Goal: Find specific page/section: Find specific page/section

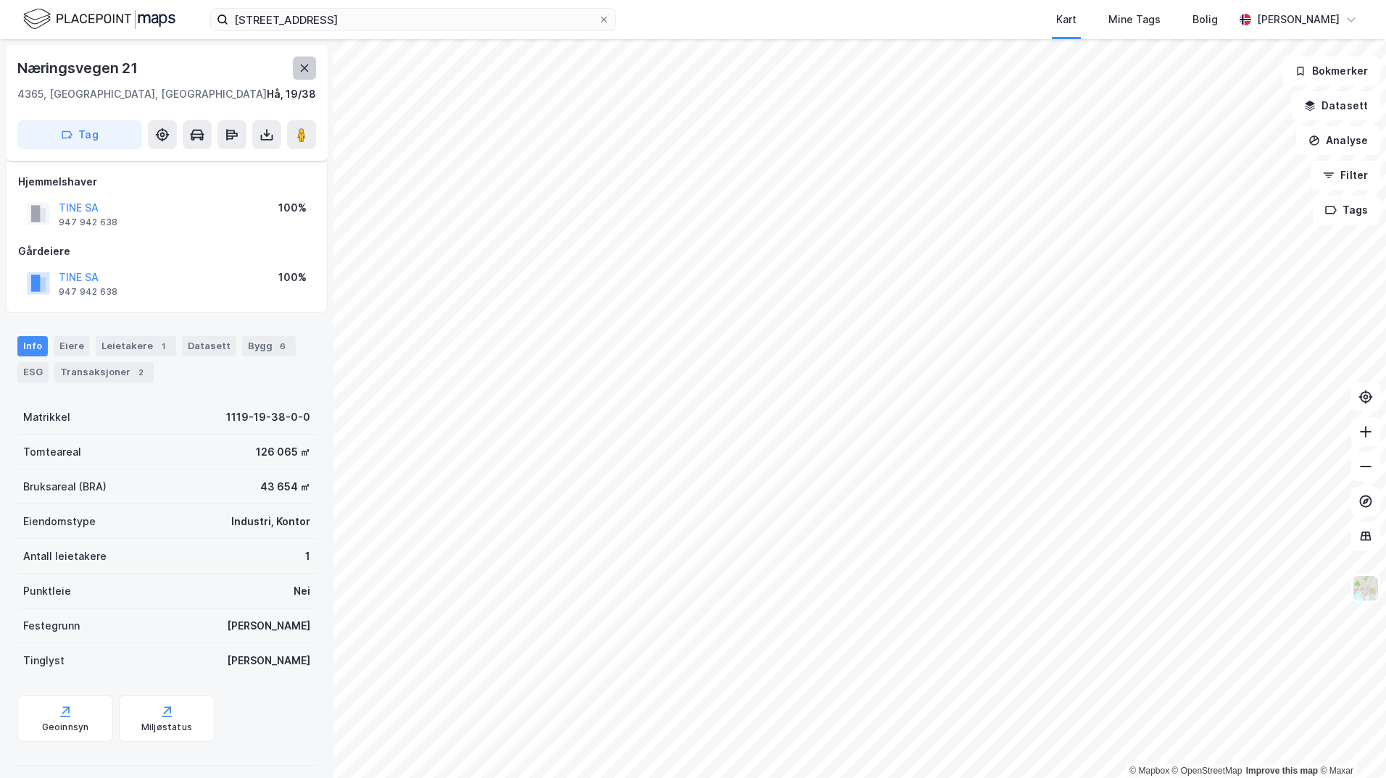
click at [300, 65] on icon at bounding box center [305, 68] width 12 height 12
